Goal: Find specific page/section: Find specific page/section

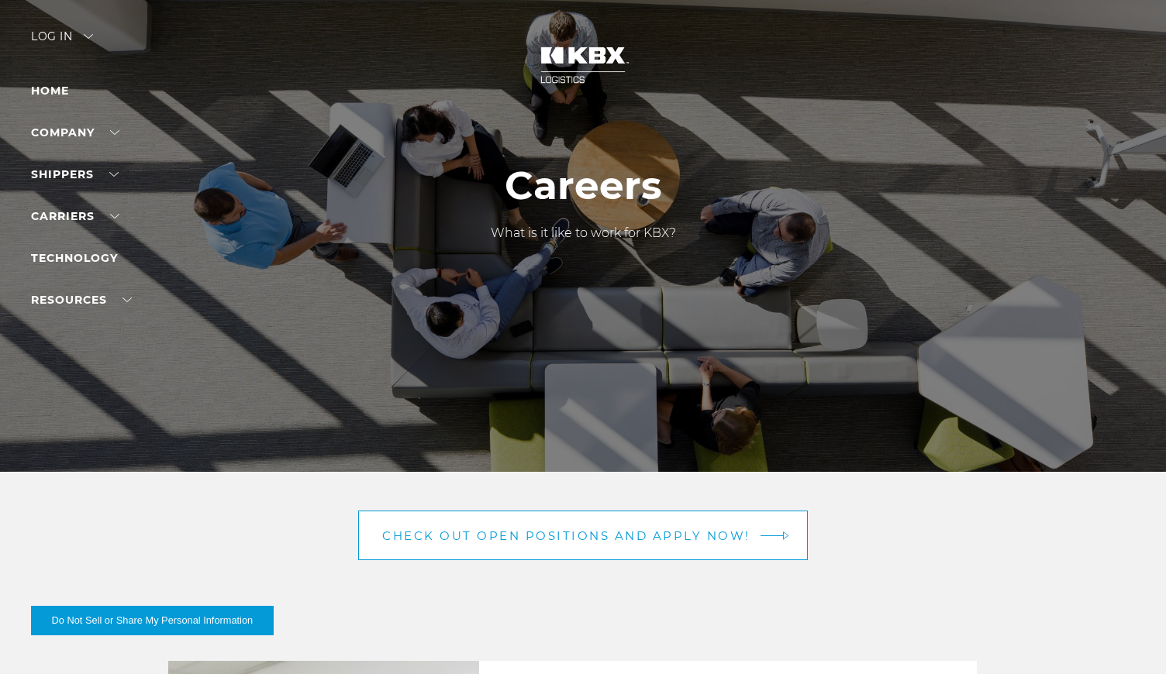
click at [539, 525] on link "Check out open positions and apply now!" at bounding box center [583, 536] width 450 height 50
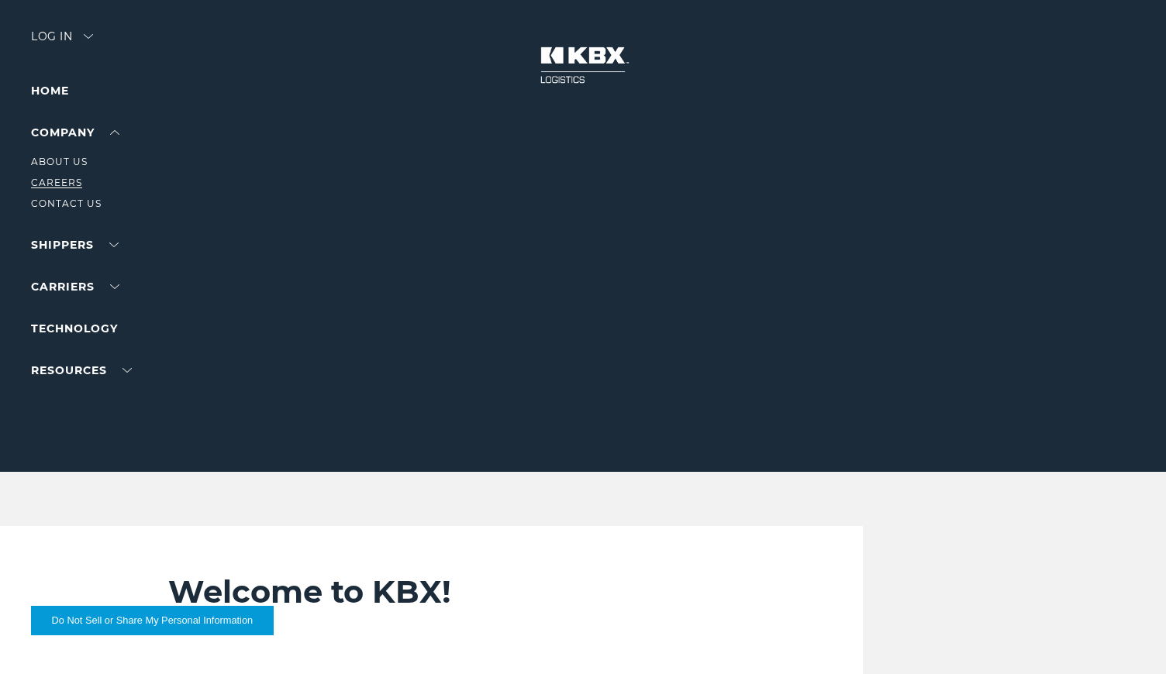
click at [69, 184] on link "Careers" at bounding box center [56, 183] width 51 height 12
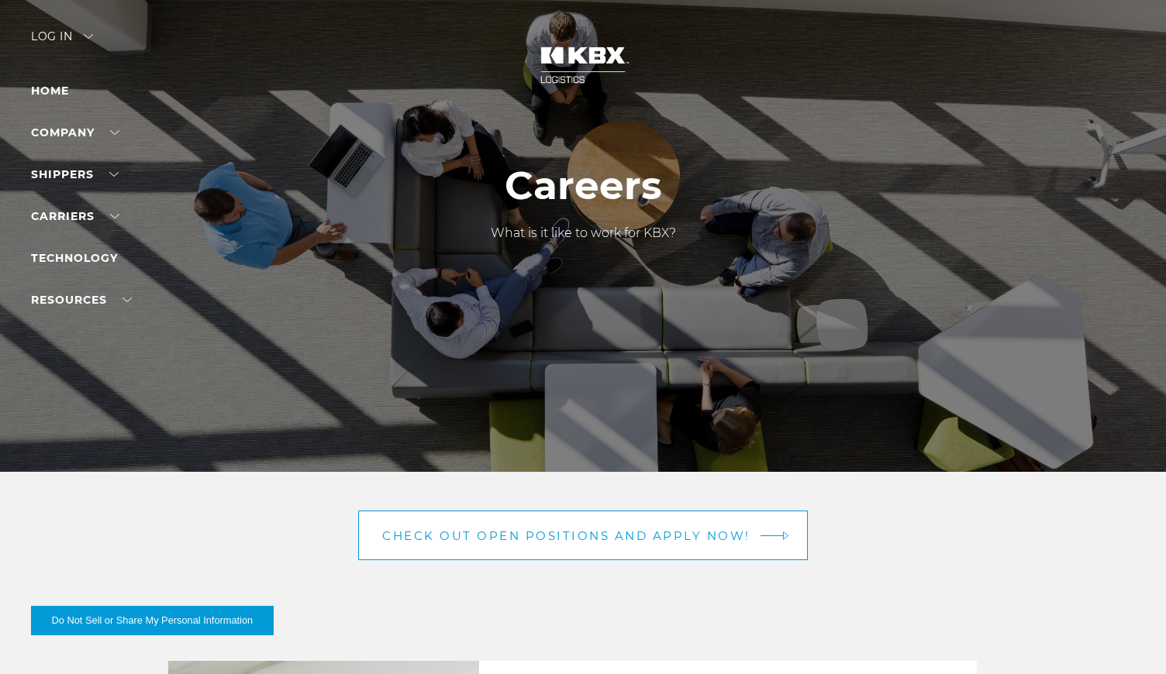
click at [474, 543] on link "Check out open positions and apply now!" at bounding box center [583, 536] width 450 height 50
